Goal: Information Seeking & Learning: Learn about a topic

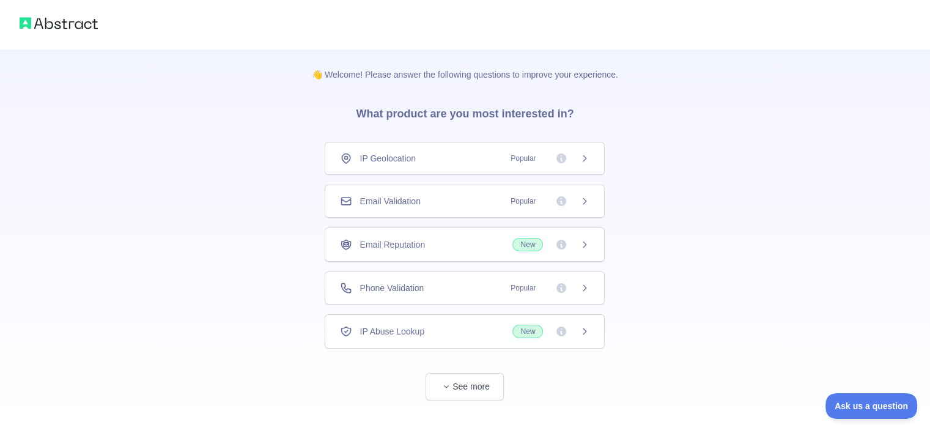
scroll to position [22, 0]
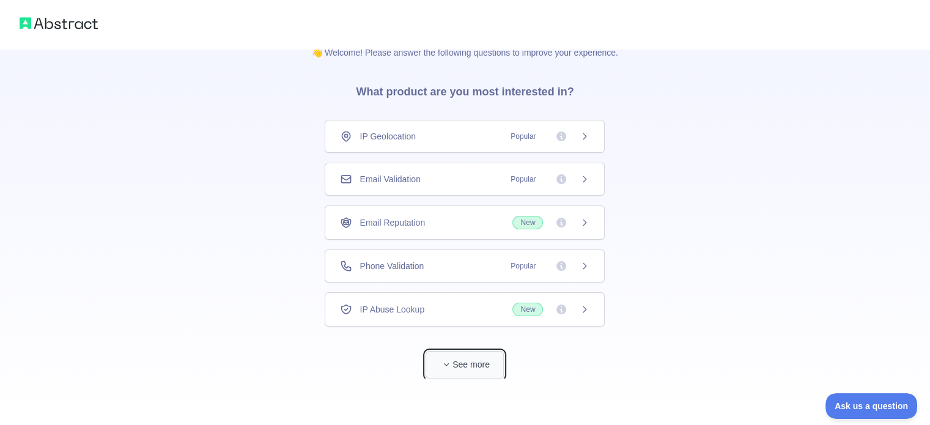
click at [456, 360] on button "See more" at bounding box center [465, 365] width 78 height 28
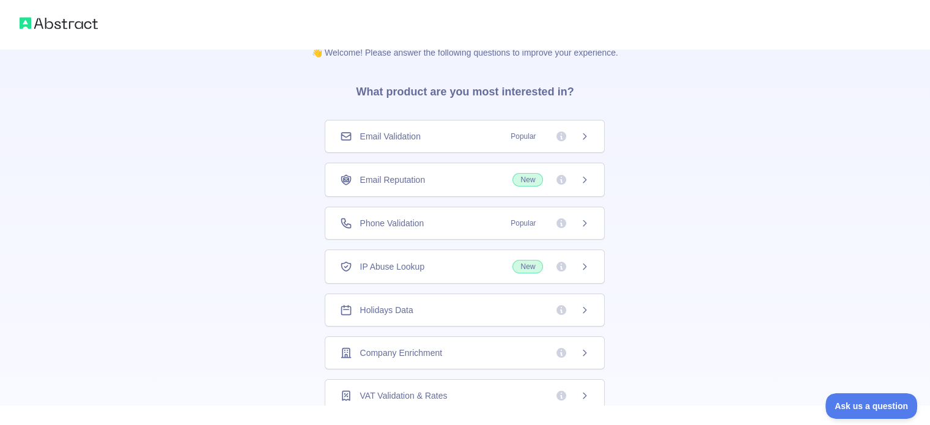
scroll to position [43, 0]
click at [442, 295] on div "Holidays Data" at bounding box center [465, 309] width 280 height 33
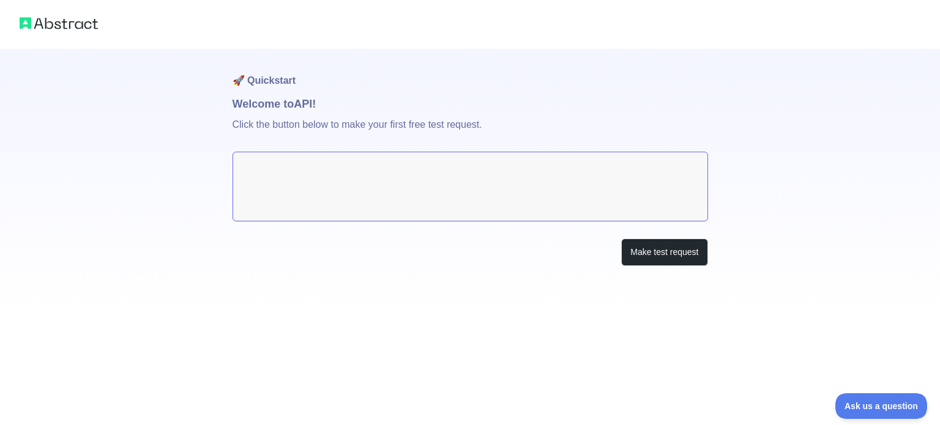
click at [442, 182] on textarea at bounding box center [469, 187] width 475 height 70
click at [674, 251] on button "Make test request" at bounding box center [664, 253] width 86 height 28
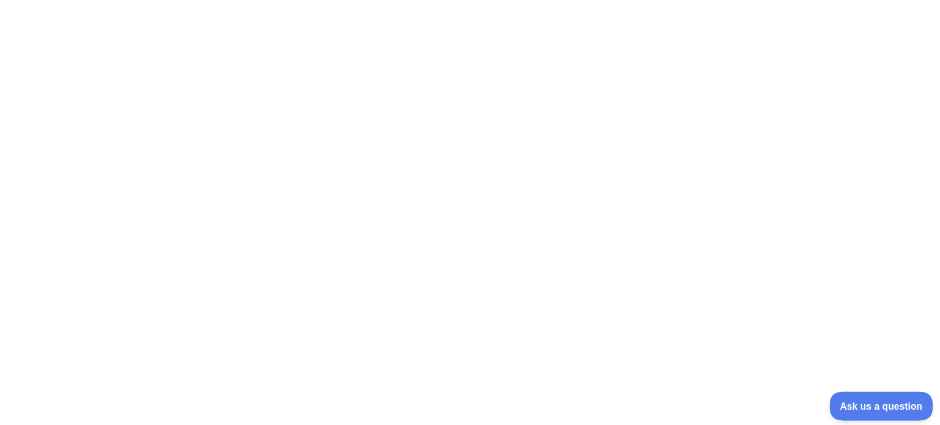
click at [888, 398] on button "Ask us a question" at bounding box center [875, 405] width 92 height 26
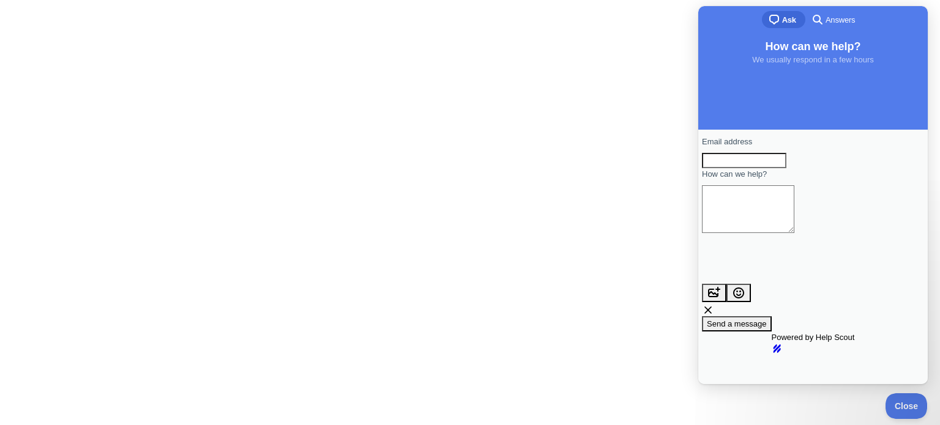
click at [553, 117] on div at bounding box center [470, 212] width 940 height 425
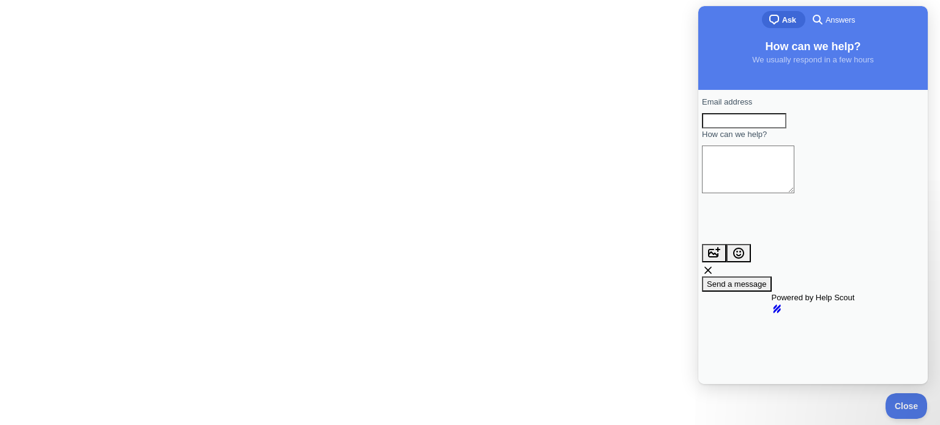
click at [553, 117] on div at bounding box center [470, 212] width 940 height 425
